Goal: Information Seeking & Learning: Learn about a topic

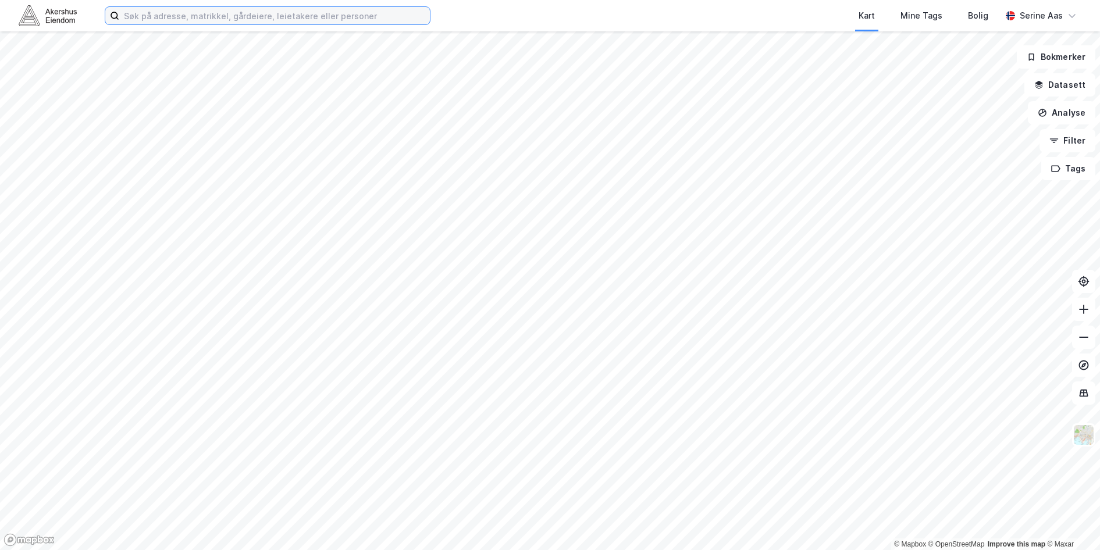
click at [302, 10] on input at bounding box center [274, 15] width 311 height 17
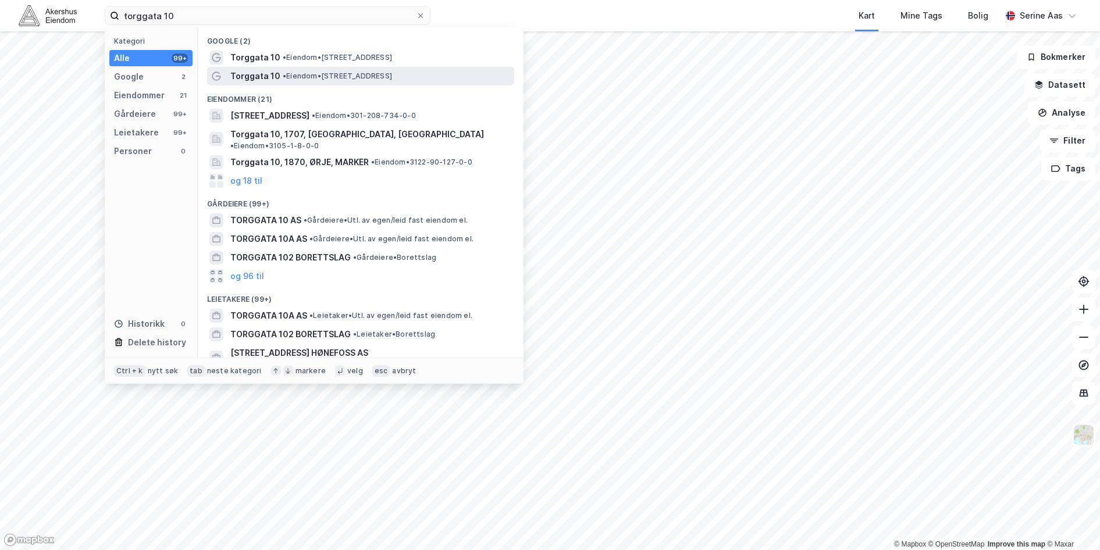
click at [278, 70] on div "Torggata 10 • Eiendom • [STREET_ADDRESS]" at bounding box center [371, 76] width 282 height 14
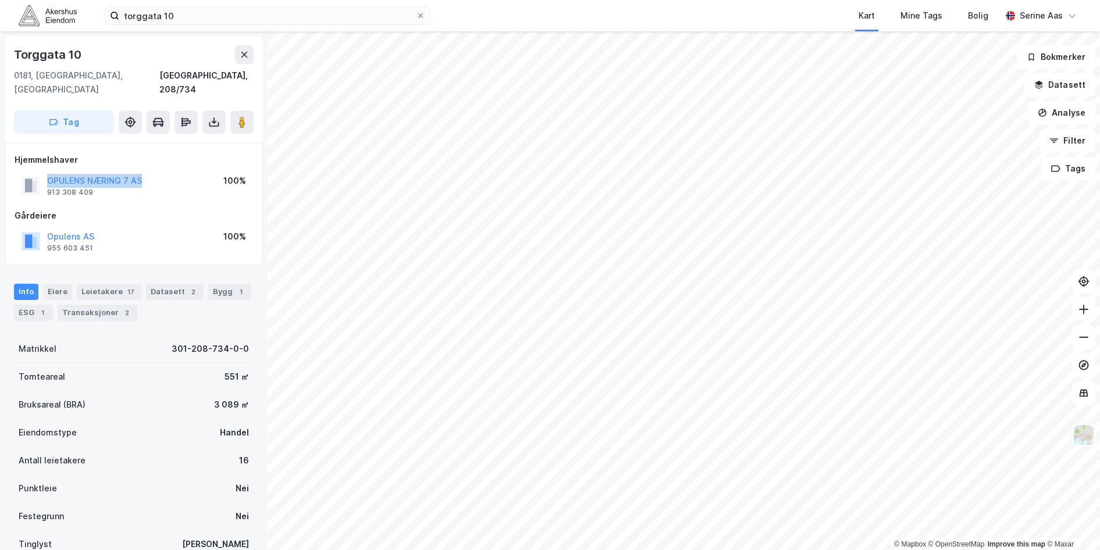
drag, startPoint x: 150, startPoint y: 168, endPoint x: 46, endPoint y: 167, distance: 103.6
click at [46, 172] on div "OPULENS NÆRING 7 AS 913 308 409 100%" at bounding box center [134, 186] width 239 height 28
drag, startPoint x: 46, startPoint y: 167, endPoint x: 76, endPoint y: 167, distance: 29.7
copy button "OPULENS NÆRING 7 AS"
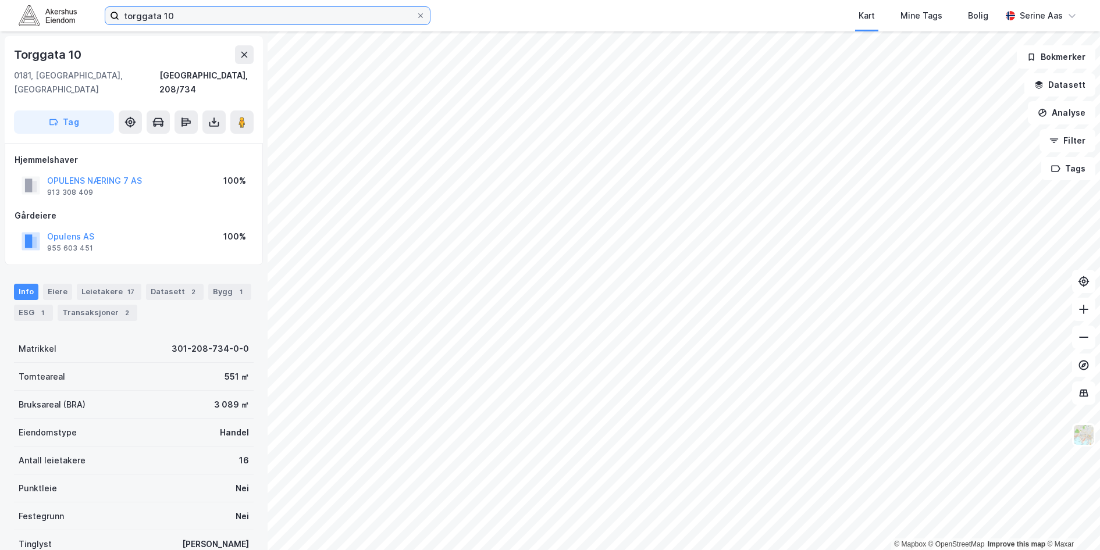
click at [182, 16] on input "torggata 10" at bounding box center [267, 15] width 297 height 17
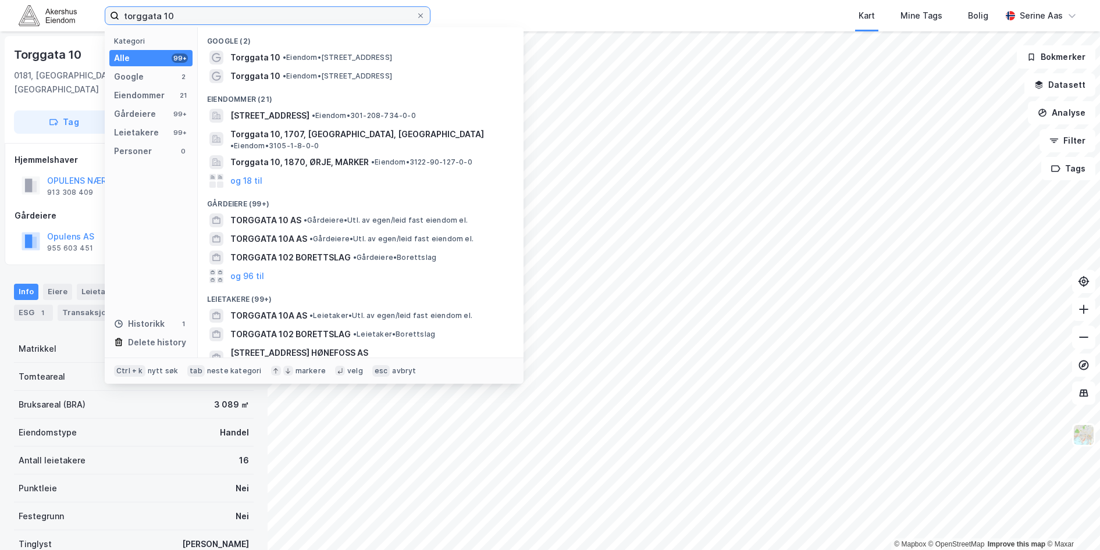
click at [182, 16] on input "torggata 10" at bounding box center [267, 15] width 297 height 17
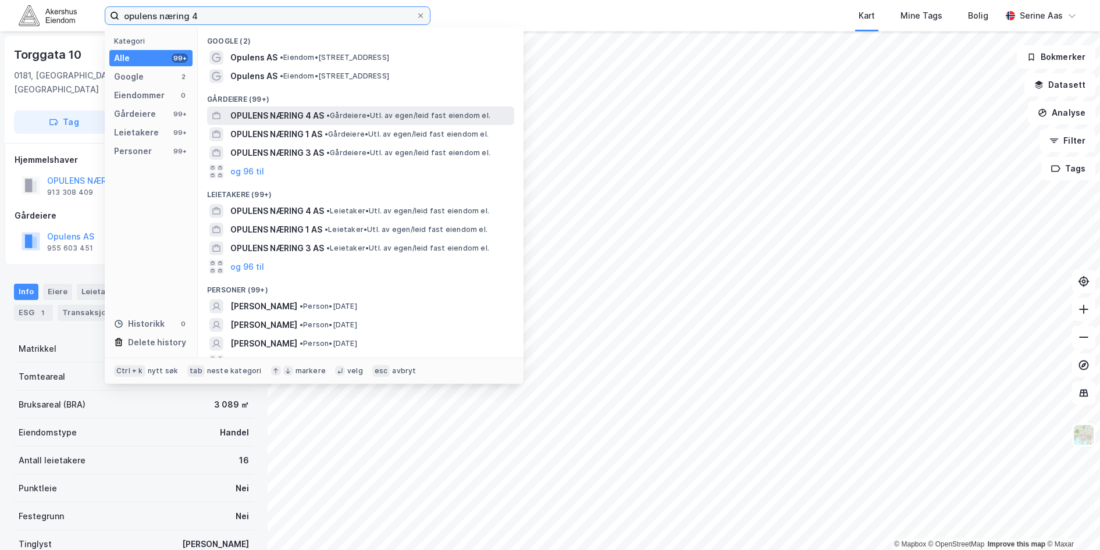
type input "opulens næring 4"
click at [299, 120] on span "OPULENS NÆRING 4 AS" at bounding box center [277, 116] width 94 height 14
